Goal: Task Accomplishment & Management: Complete application form

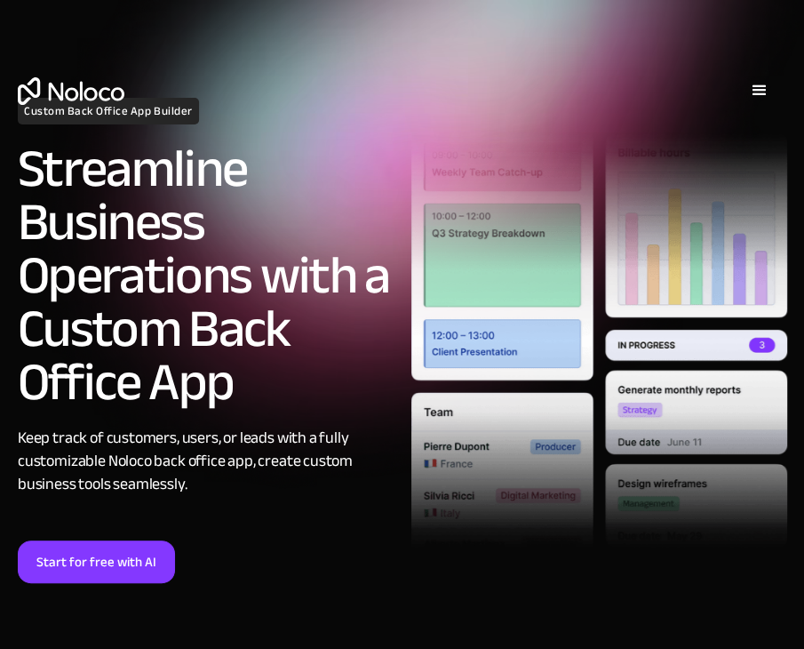
click at [123, 555] on link "Start for free with AI" at bounding box center [96, 561] width 157 height 43
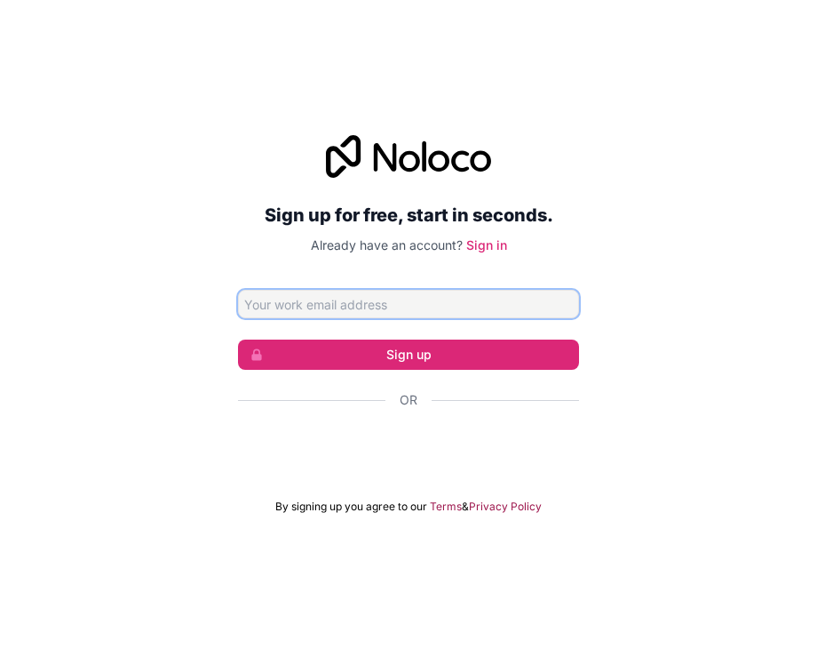
click at [474, 315] on input "Email address" at bounding box center [408, 304] width 341 height 28
type input "[EMAIL_ADDRESS][DOMAIN_NAME]"
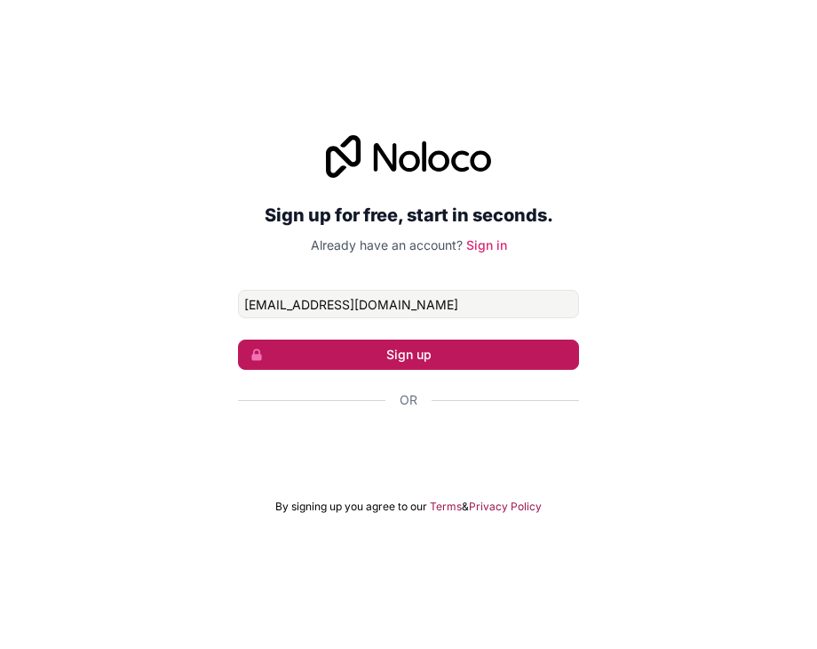
click at [433, 349] on button "Sign up" at bounding box center [408, 354] width 341 height 30
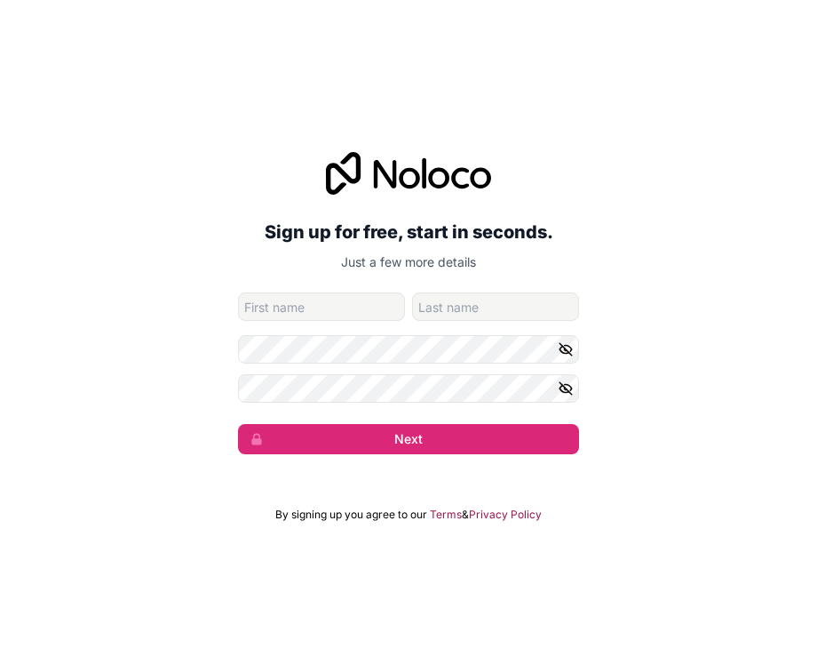
click at [370, 307] on input "given-name" at bounding box center [321, 306] width 167 height 28
type input "a"
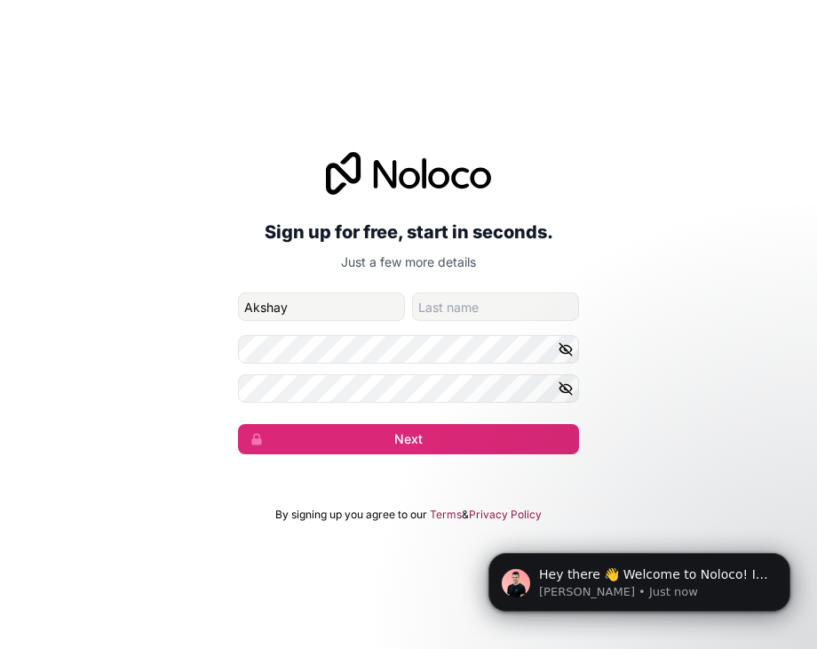
type input "Akshay"
click at [450, 307] on input "family-name" at bounding box center [495, 306] width 167 height 28
type input "Zagre"
